Goal: Information Seeking & Learning: Learn about a topic

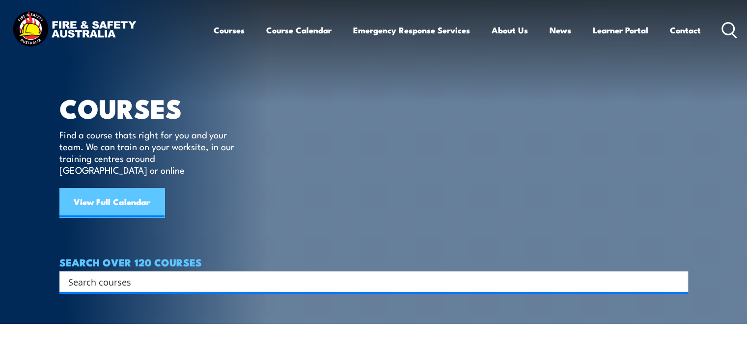
click at [115, 190] on link "View Full Calendar" at bounding box center [111, 202] width 105 height 29
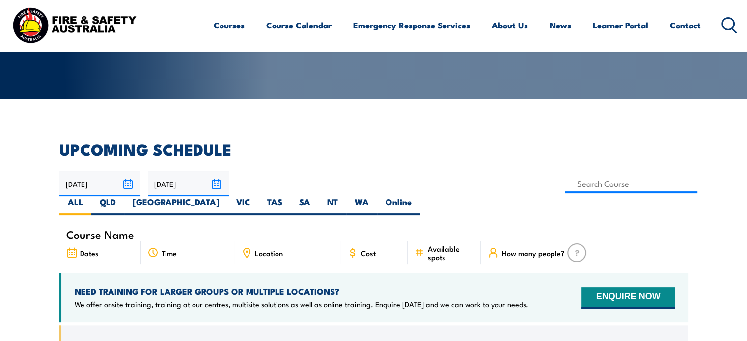
scroll to position [196, 0]
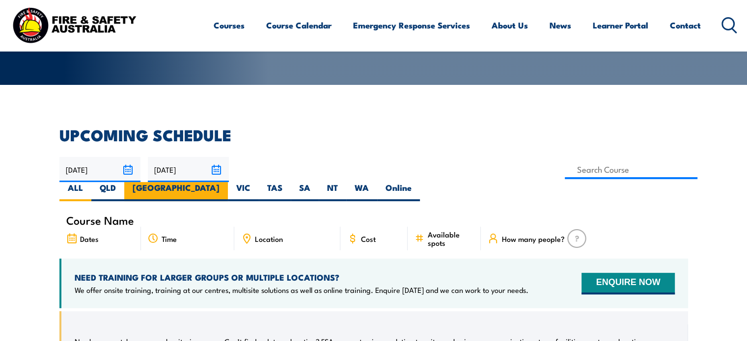
click at [228, 182] on label "[GEOGRAPHIC_DATA]" at bounding box center [176, 191] width 104 height 19
click at [226, 182] on input "[GEOGRAPHIC_DATA]" at bounding box center [223, 185] width 6 height 6
radio input "true"
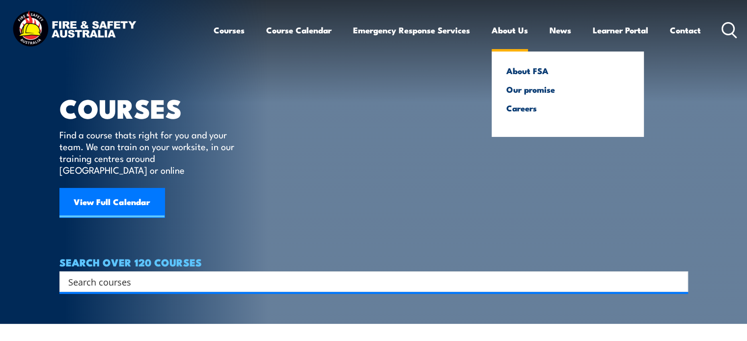
click at [504, 31] on link "About Us" at bounding box center [510, 30] width 36 height 26
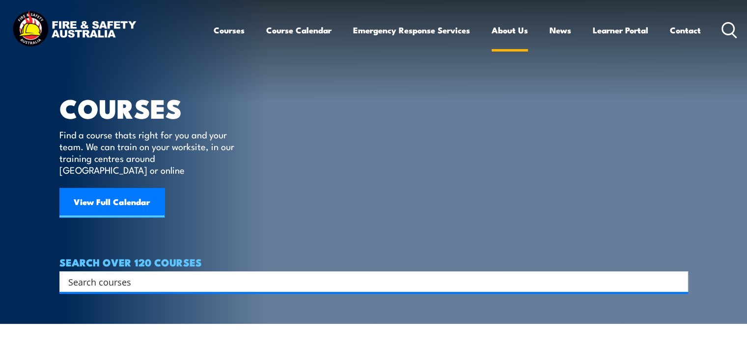
click at [494, 28] on link "About Us" at bounding box center [510, 30] width 36 height 26
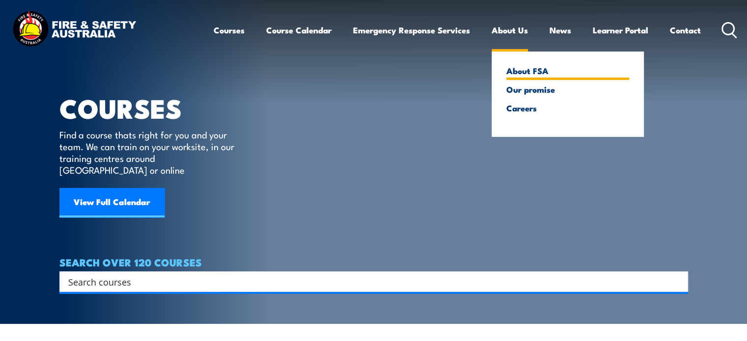
click at [521, 73] on link "About FSA" at bounding box center [567, 70] width 123 height 9
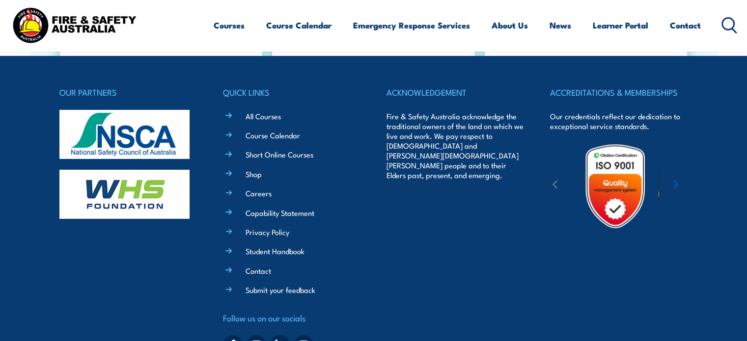
scroll to position [3311, 0]
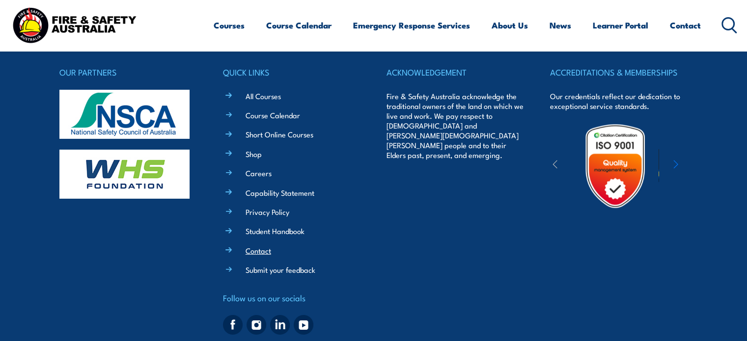
click at [258, 246] on link "Contact" at bounding box center [259, 251] width 26 height 10
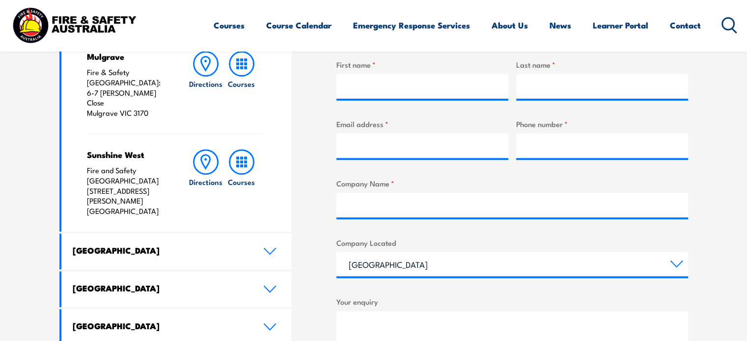
scroll to position [393, 0]
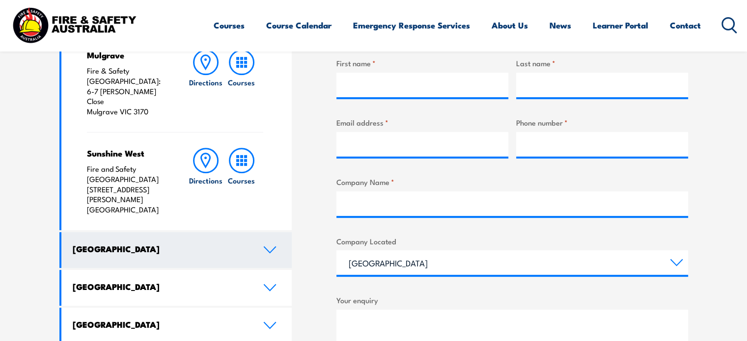
click at [273, 247] on icon at bounding box center [269, 250] width 11 height 6
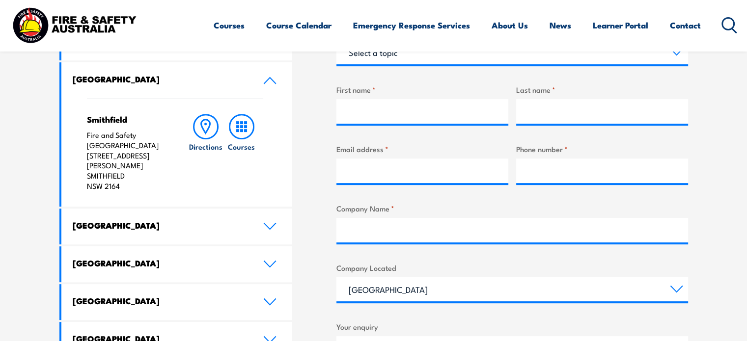
scroll to position [344, 0]
